Goal: Navigation & Orientation: Find specific page/section

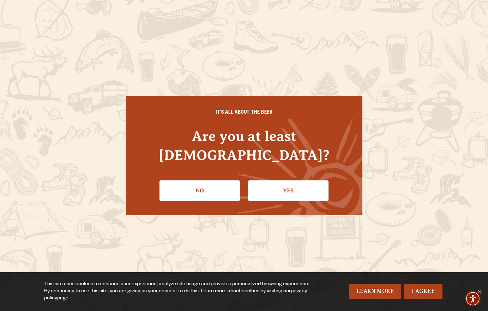
click at [292, 181] on link "Yes" at bounding box center [288, 190] width 80 height 20
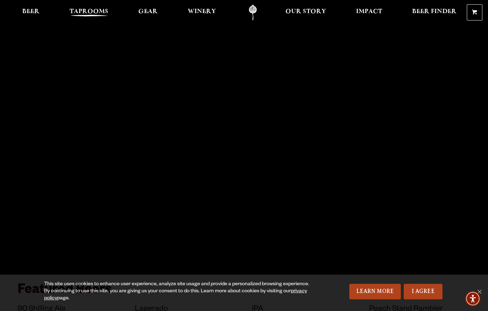
click at [83, 11] on span "Taprooms" at bounding box center [89, 12] width 39 height 6
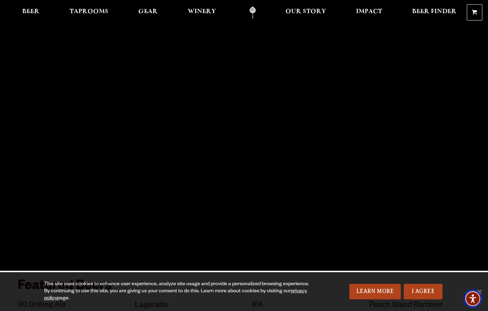
click at [481, 291] on img "Accessibility Menu" at bounding box center [472, 298] width 17 height 17
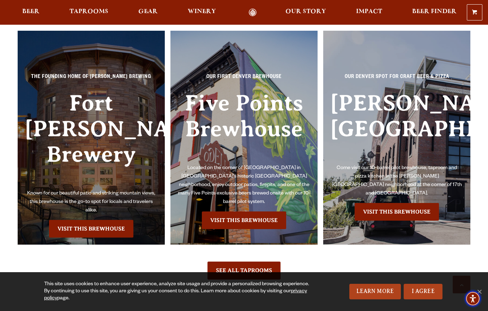
scroll to position [1534, 0]
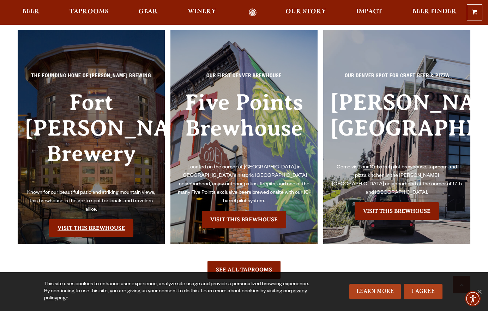
click at [92, 219] on link "Visit this Brewhouse" at bounding box center [91, 228] width 84 height 18
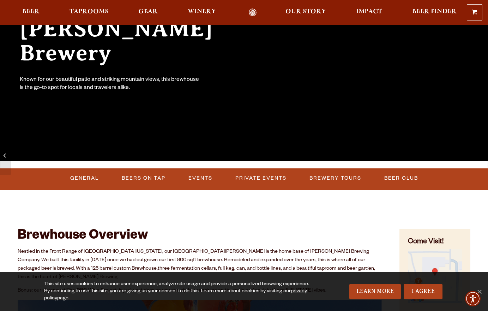
scroll to position [113, 0]
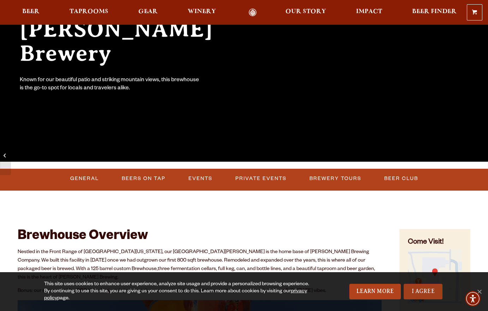
click at [419, 292] on link "I Agree" at bounding box center [423, 292] width 39 height 16
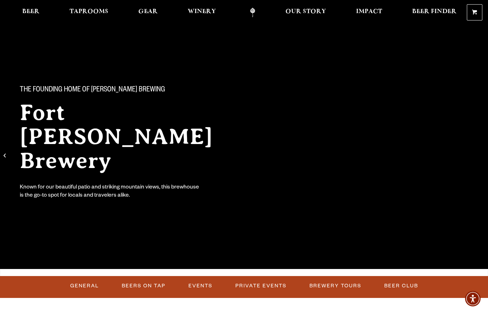
scroll to position [7, 0]
